Goal: Task Accomplishment & Management: Use online tool/utility

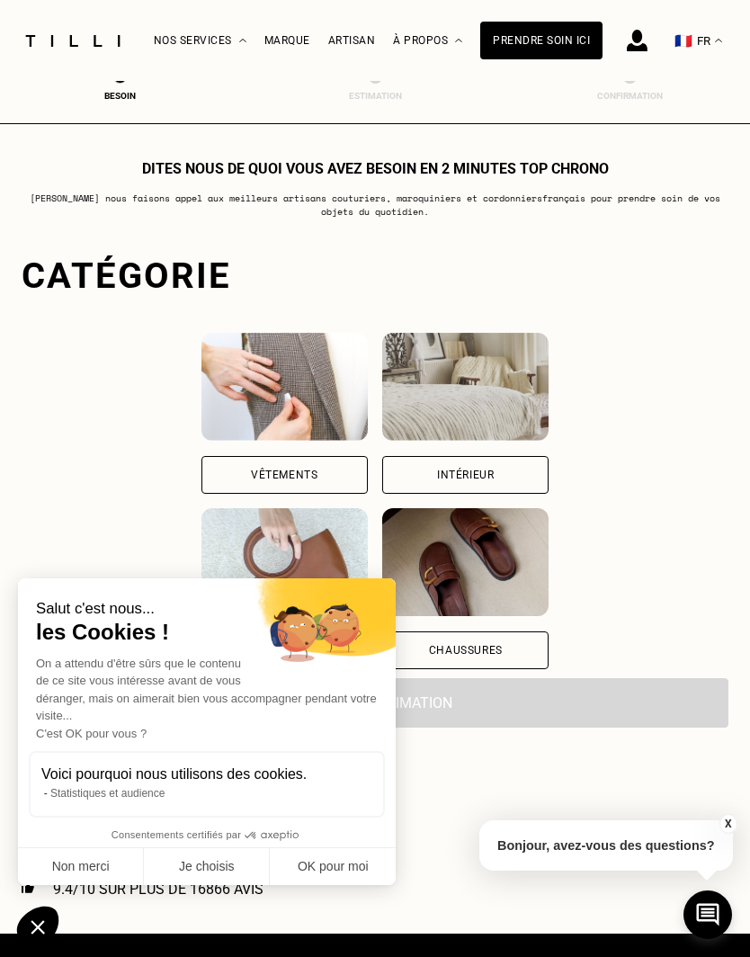
click at [548, 474] on div "Intérieur" at bounding box center [465, 475] width 166 height 38
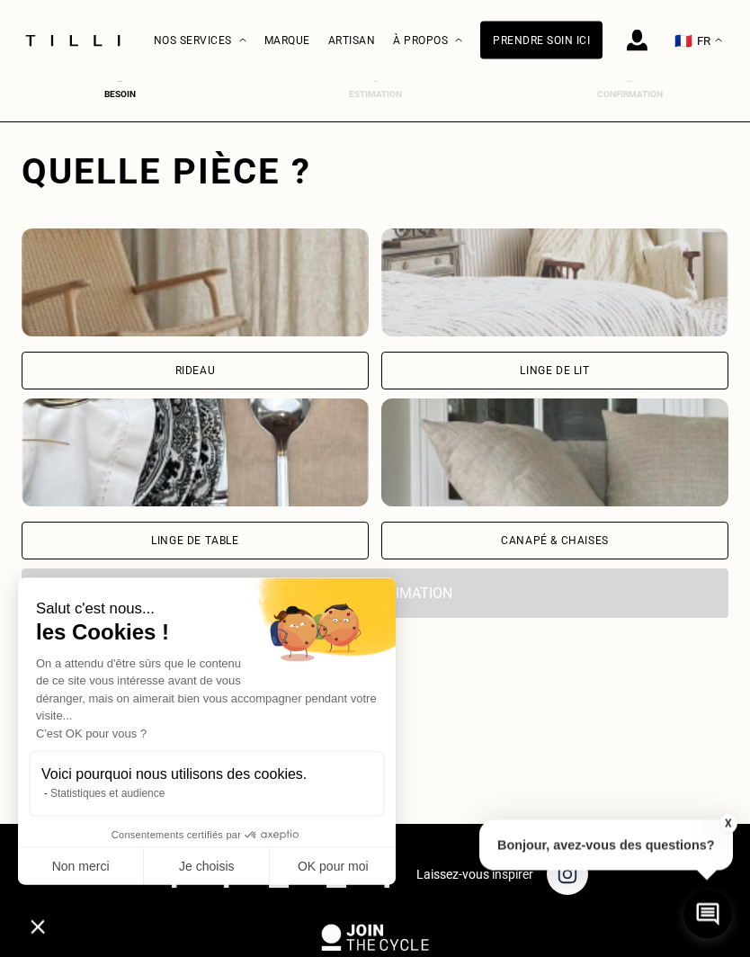
scroll to position [555, 0]
click at [110, 364] on div "Rideau" at bounding box center [195, 371] width 347 height 38
select select "FR"
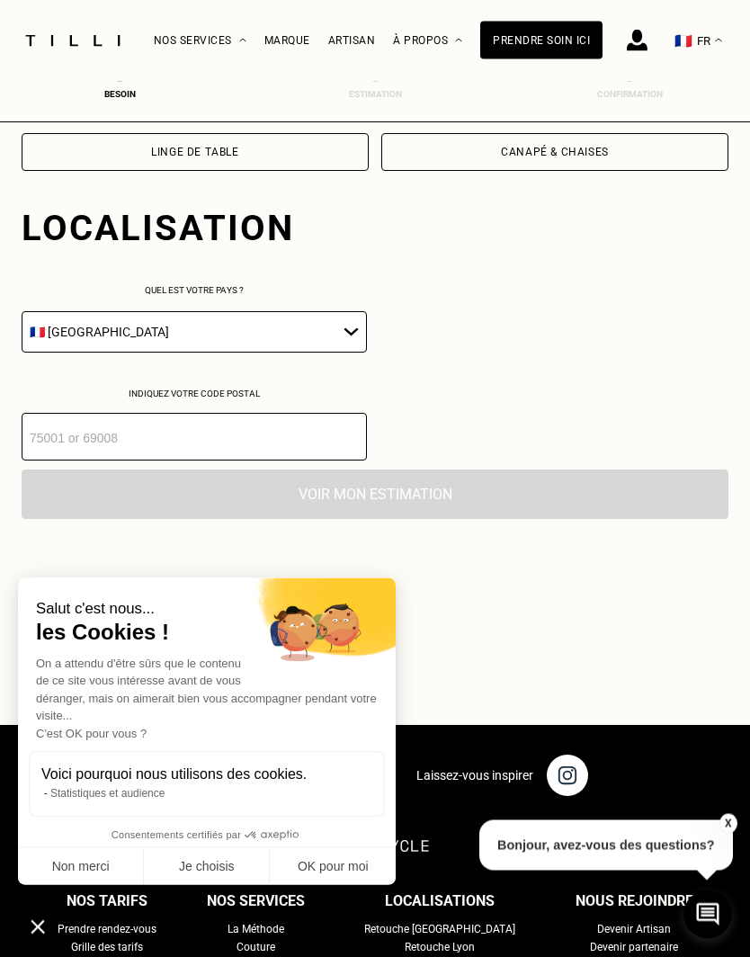
scroll to position [1001, 0]
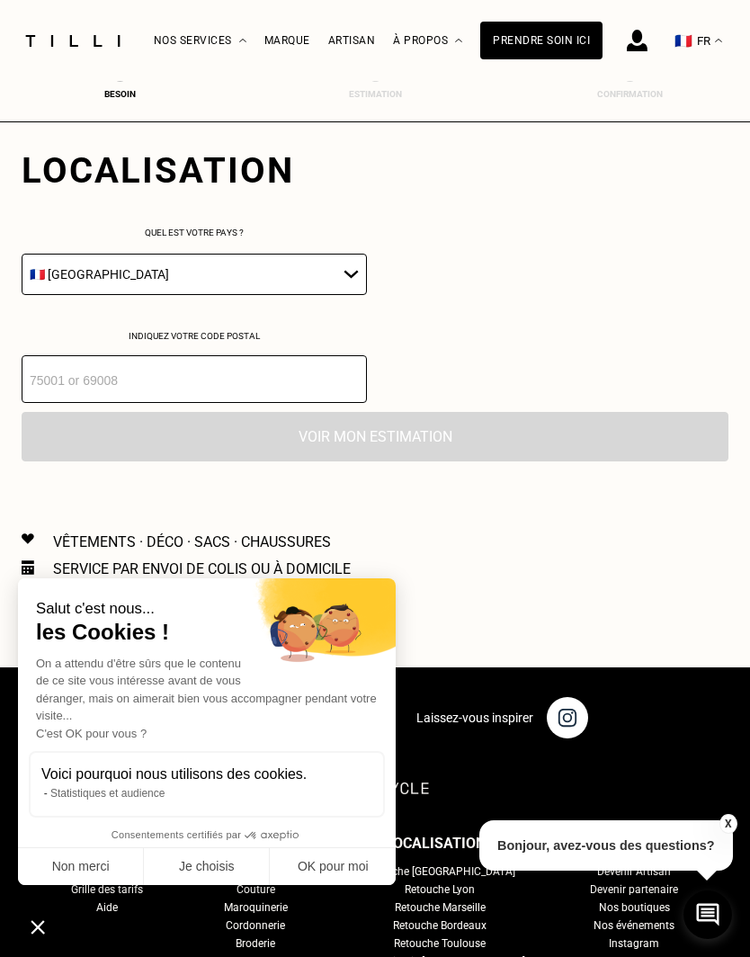
click at [352, 870] on button "OK pour moi" at bounding box center [333, 867] width 126 height 38
checkbox input "true"
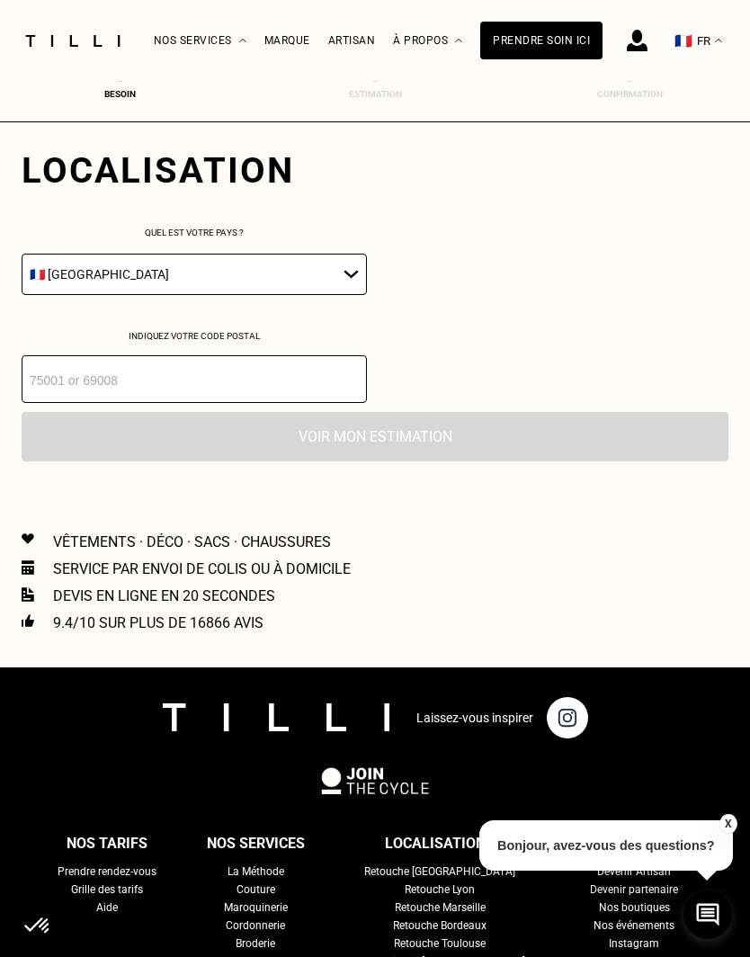
click at [128, 285] on select "🇩🇪 [GEOGRAPHIC_DATA] 🇦🇹 [GEOGRAPHIC_DATA] 🇧🇪 [GEOGRAPHIC_DATA] 🇧🇬 Bulgarie 🇨🇾 C…" at bounding box center [194, 274] width 345 height 41
click at [47, 385] on input "number" at bounding box center [194, 379] width 345 height 48
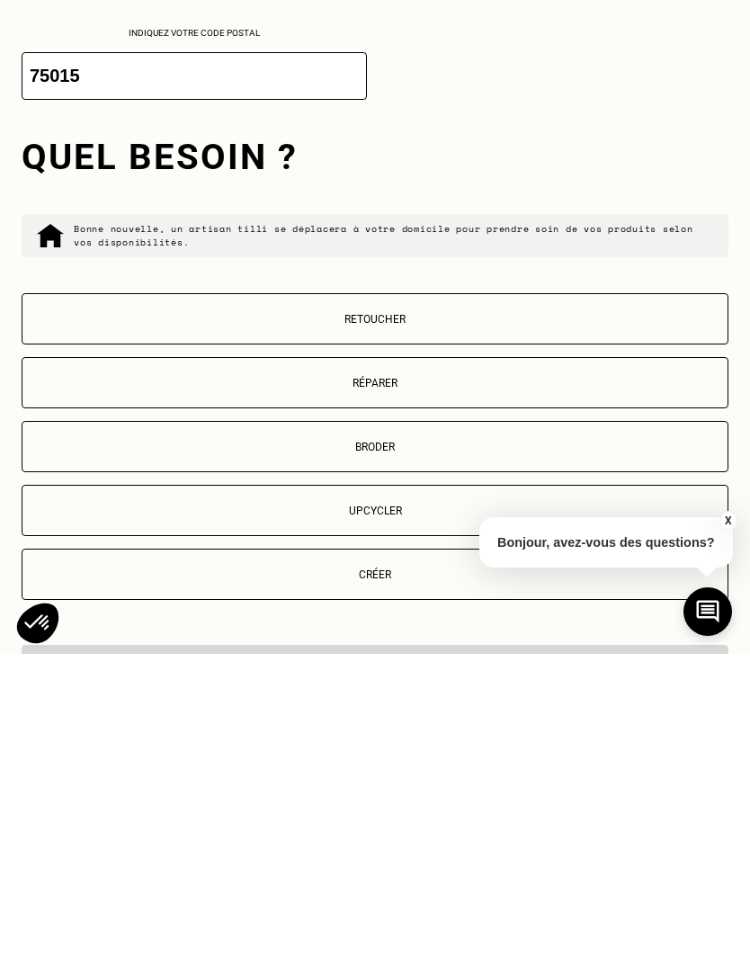
type input "75015"
click at [178, 680] on p "Réparer" at bounding box center [374, 686] width 687 height 13
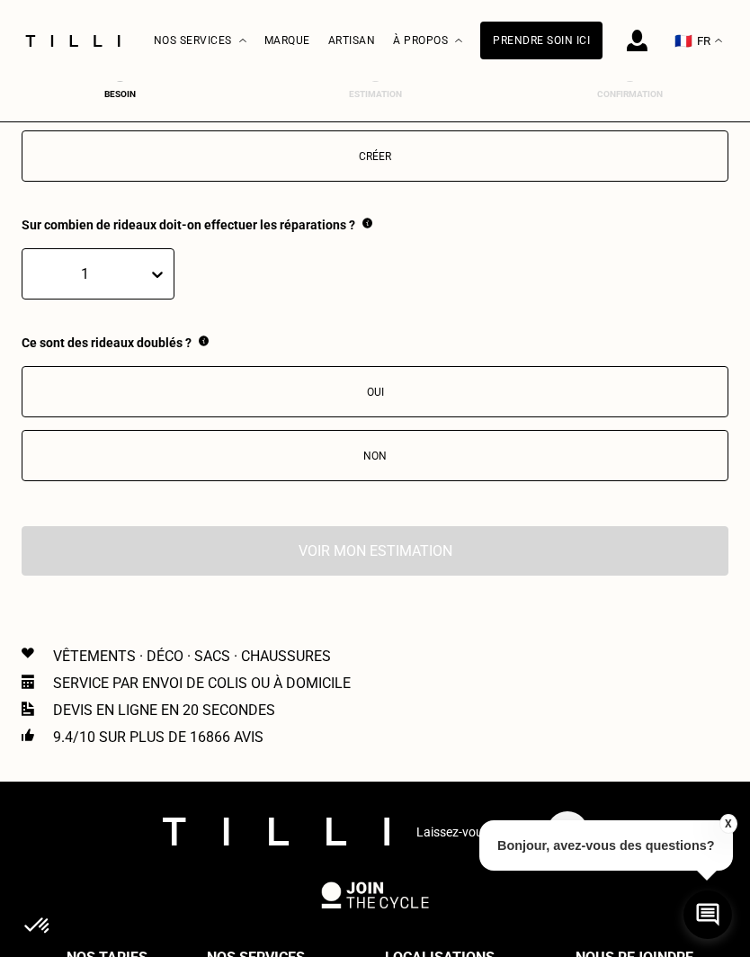
scroll to position [1703, 0]
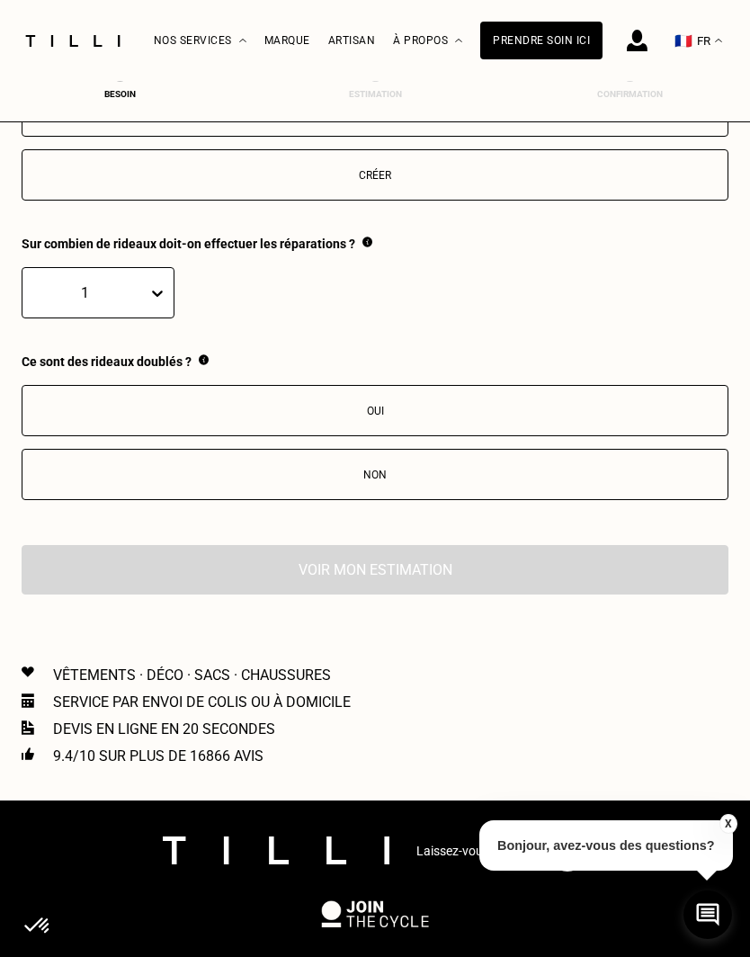
click at [57, 417] on div "Oui" at bounding box center [374, 411] width 687 height 13
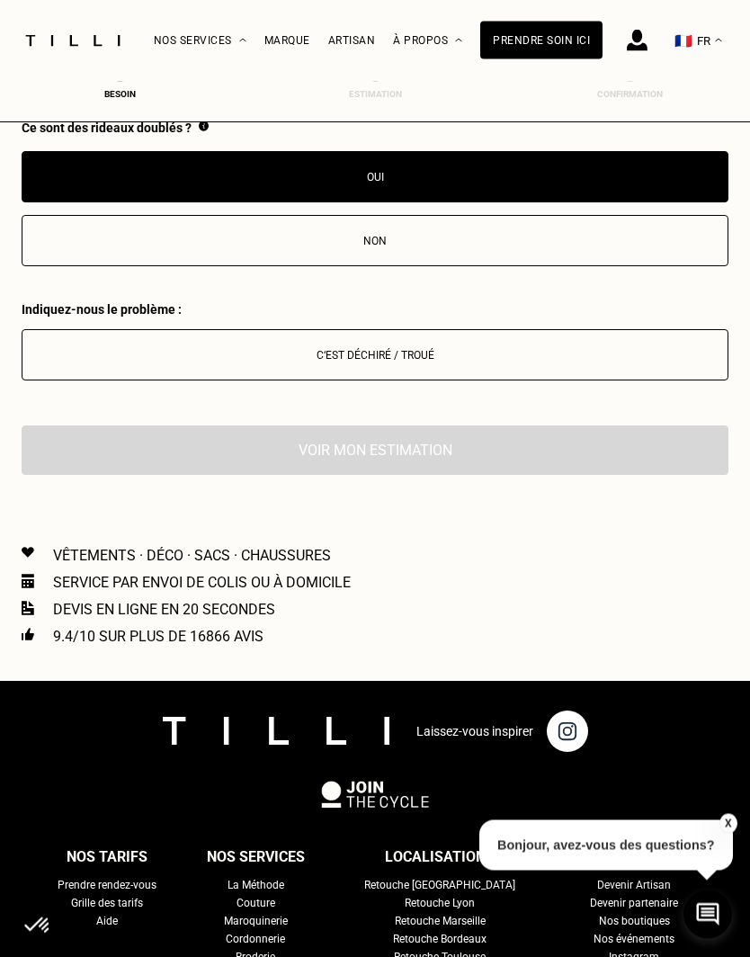
scroll to position [1904, 0]
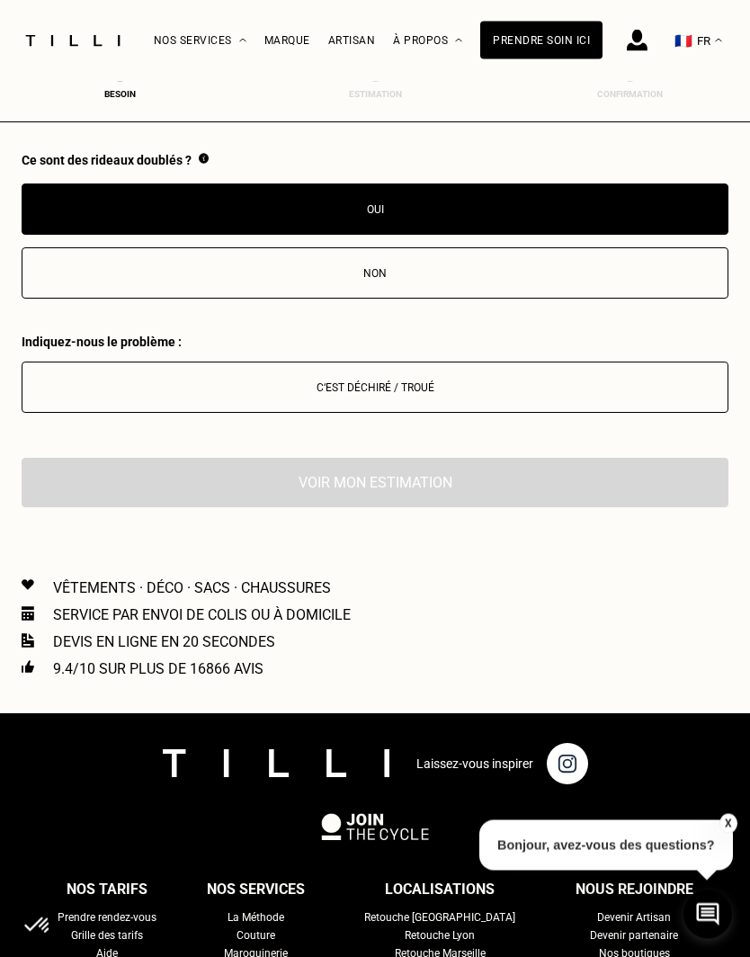
click at [82, 500] on div "Voir mon estimation" at bounding box center [375, 483] width 707 height 49
click at [96, 395] on div "C‘est déchiré / troué" at bounding box center [374, 388] width 687 height 13
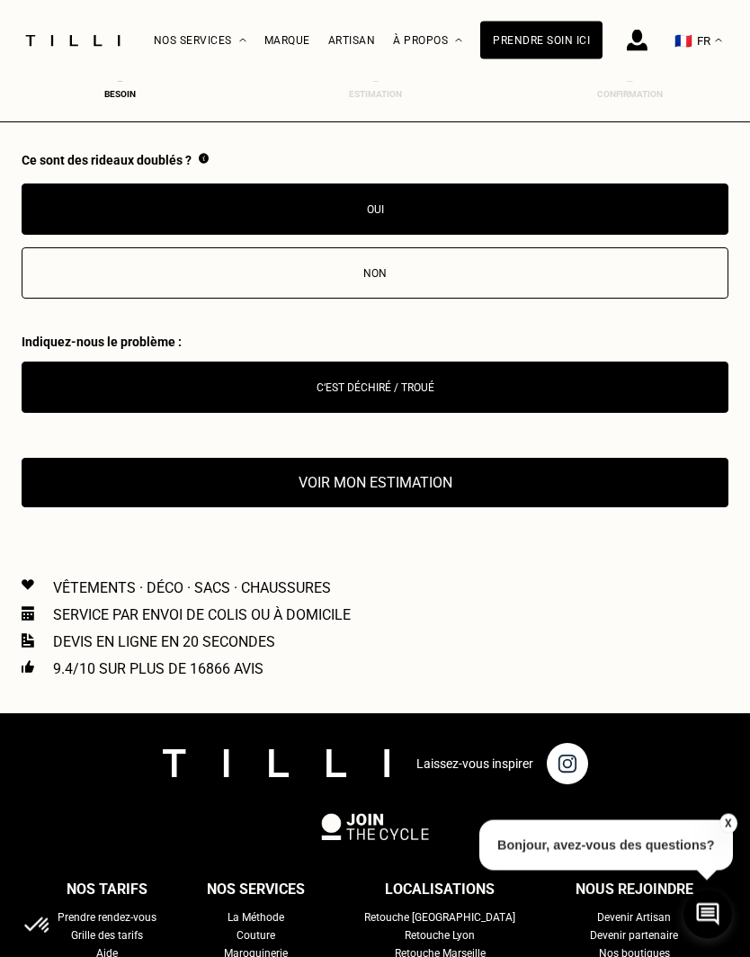
scroll to position [1904, 0]
click at [72, 504] on button "Voir mon estimation" at bounding box center [375, 482] width 707 height 49
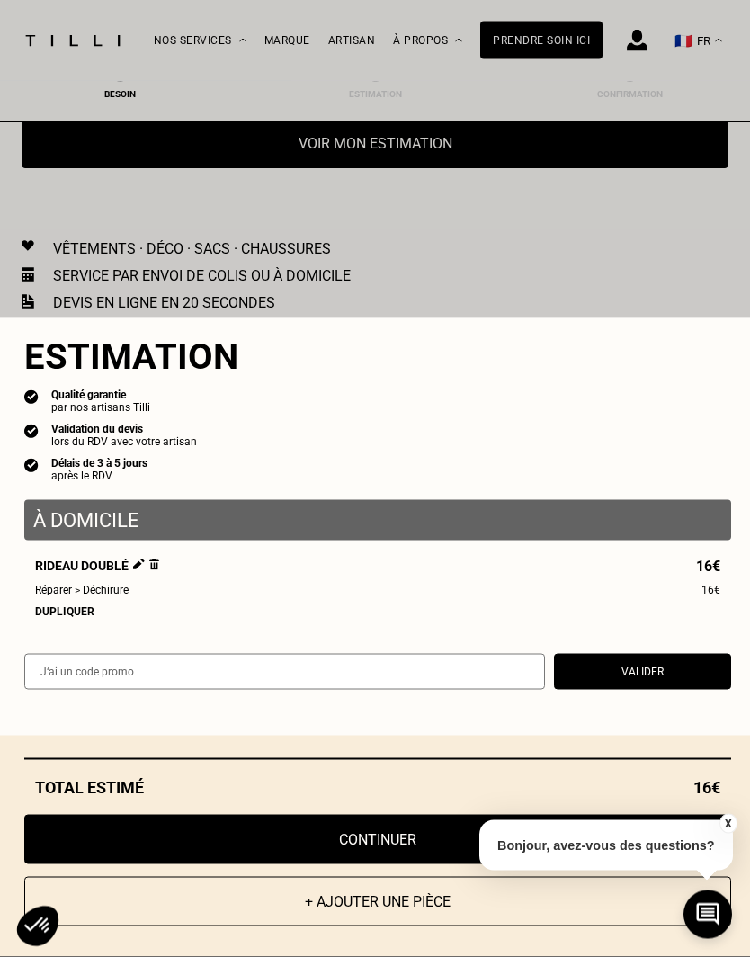
scroll to position [2245, 0]
